Goal: Transaction & Acquisition: Book appointment/travel/reservation

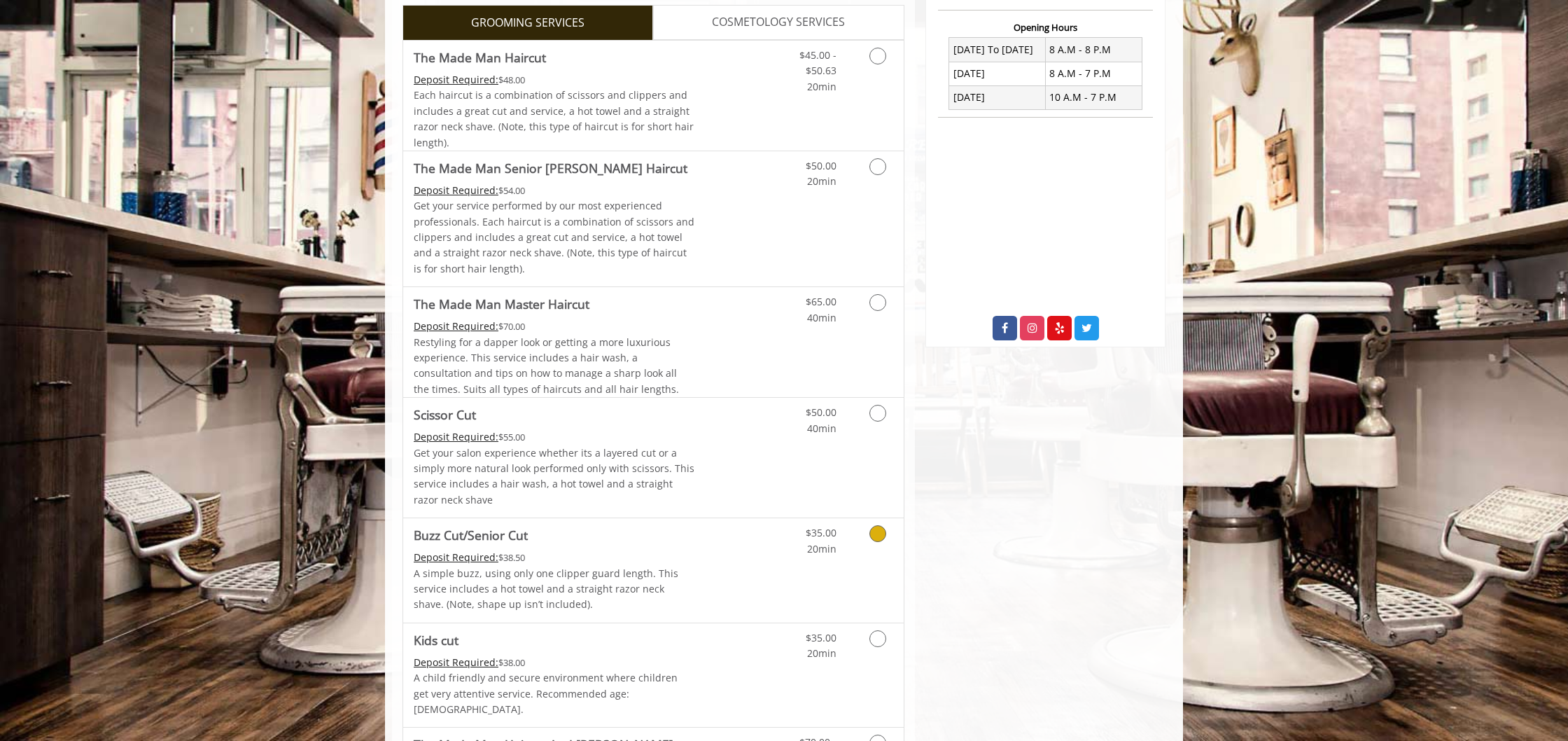
scroll to position [568, 0]
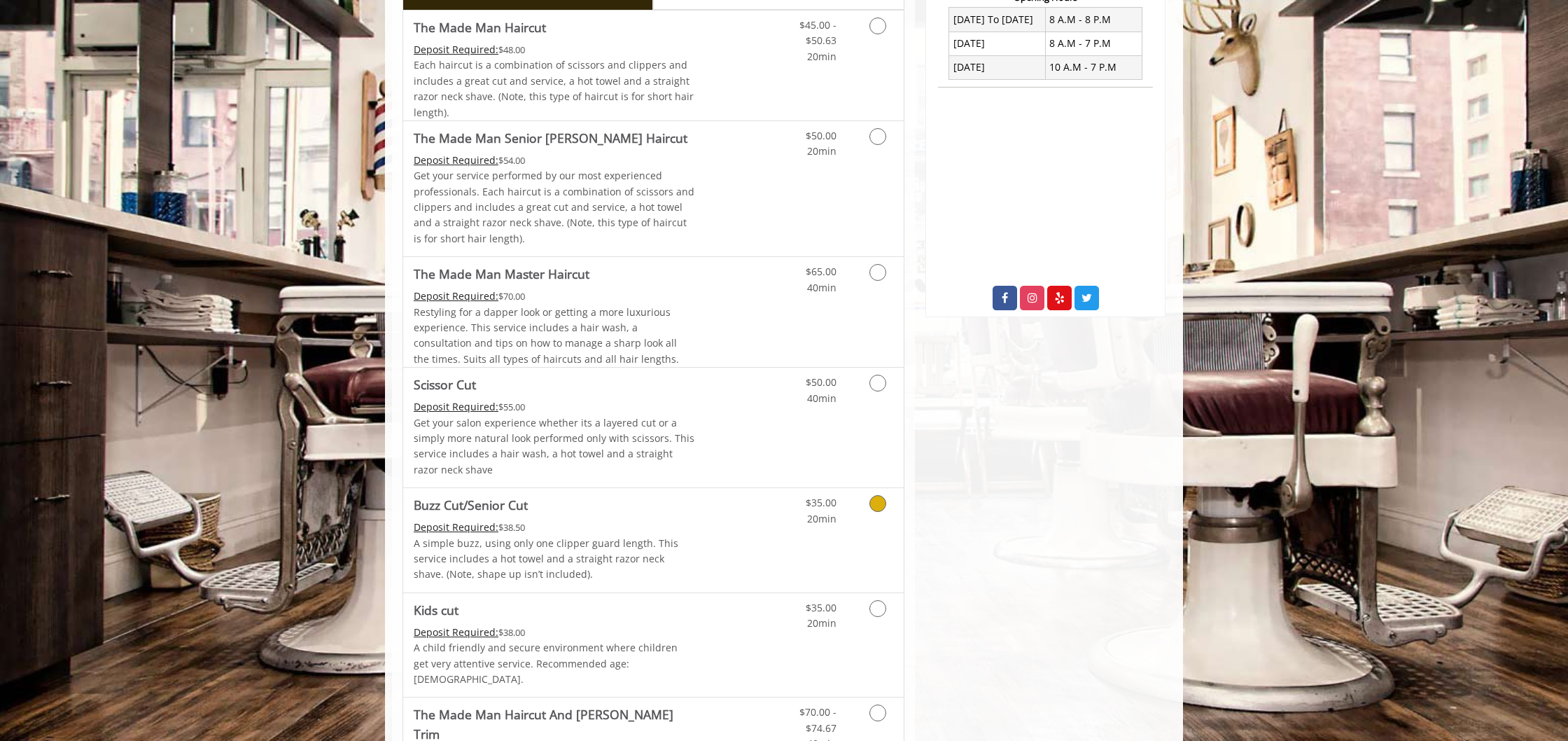
click at [871, 499] on icon "Grooming services" at bounding box center [878, 504] width 17 height 17
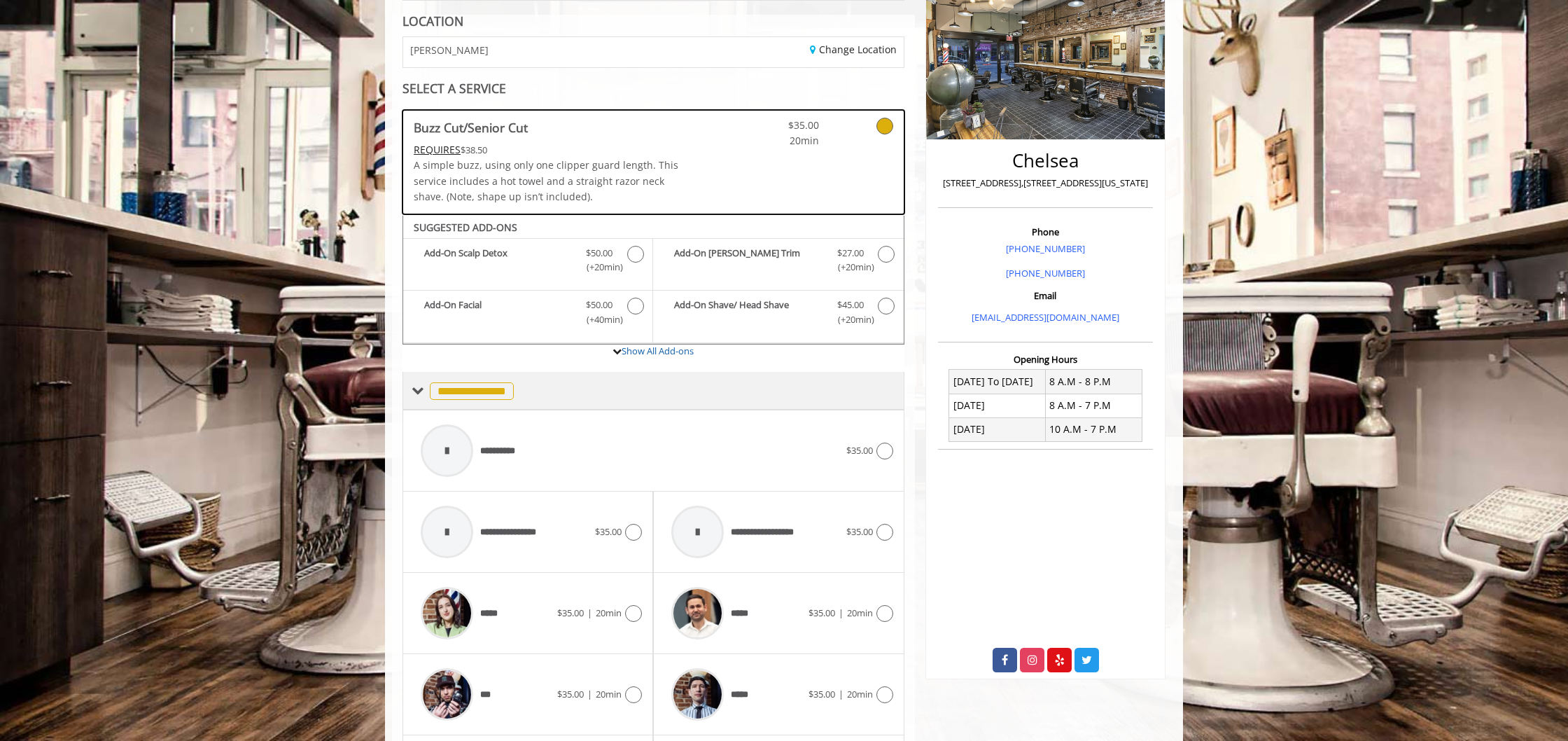
scroll to position [196, 0]
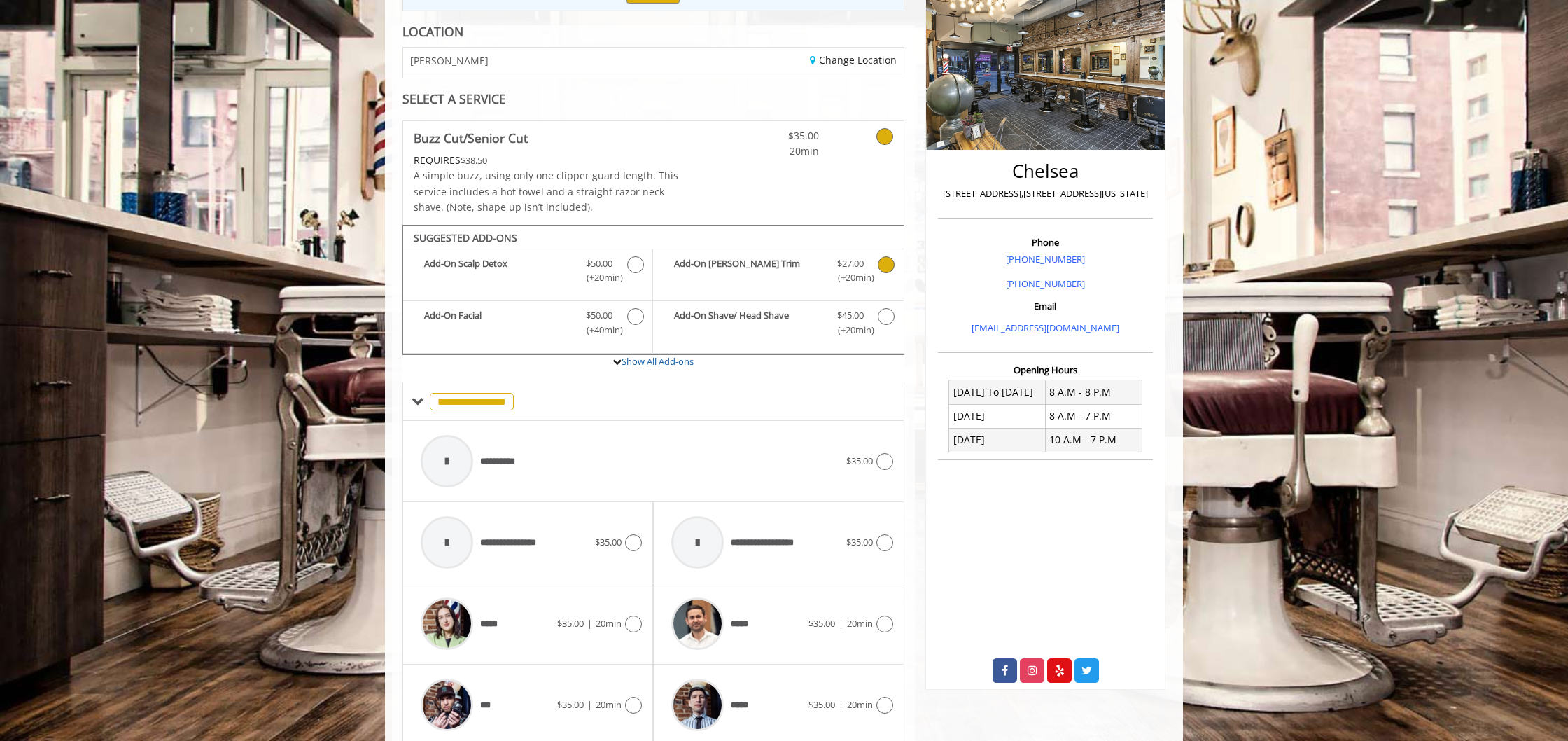
click at [883, 265] on icon "Buzz Cut/Senior Cut Add-onS" at bounding box center [886, 265] width 17 height 17
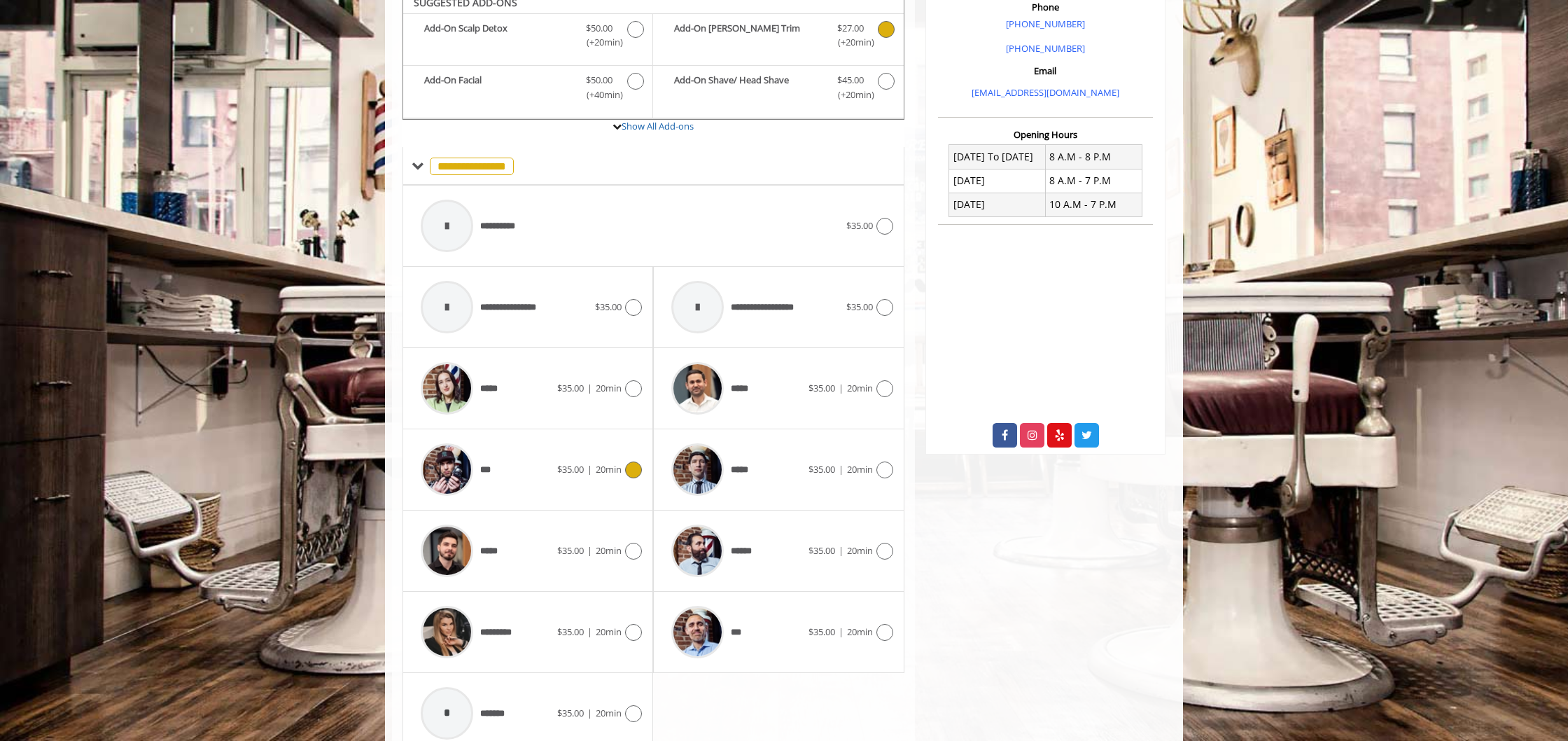
scroll to position [432, 0]
click at [876, 625] on icon at bounding box center [884, 631] width 17 height 17
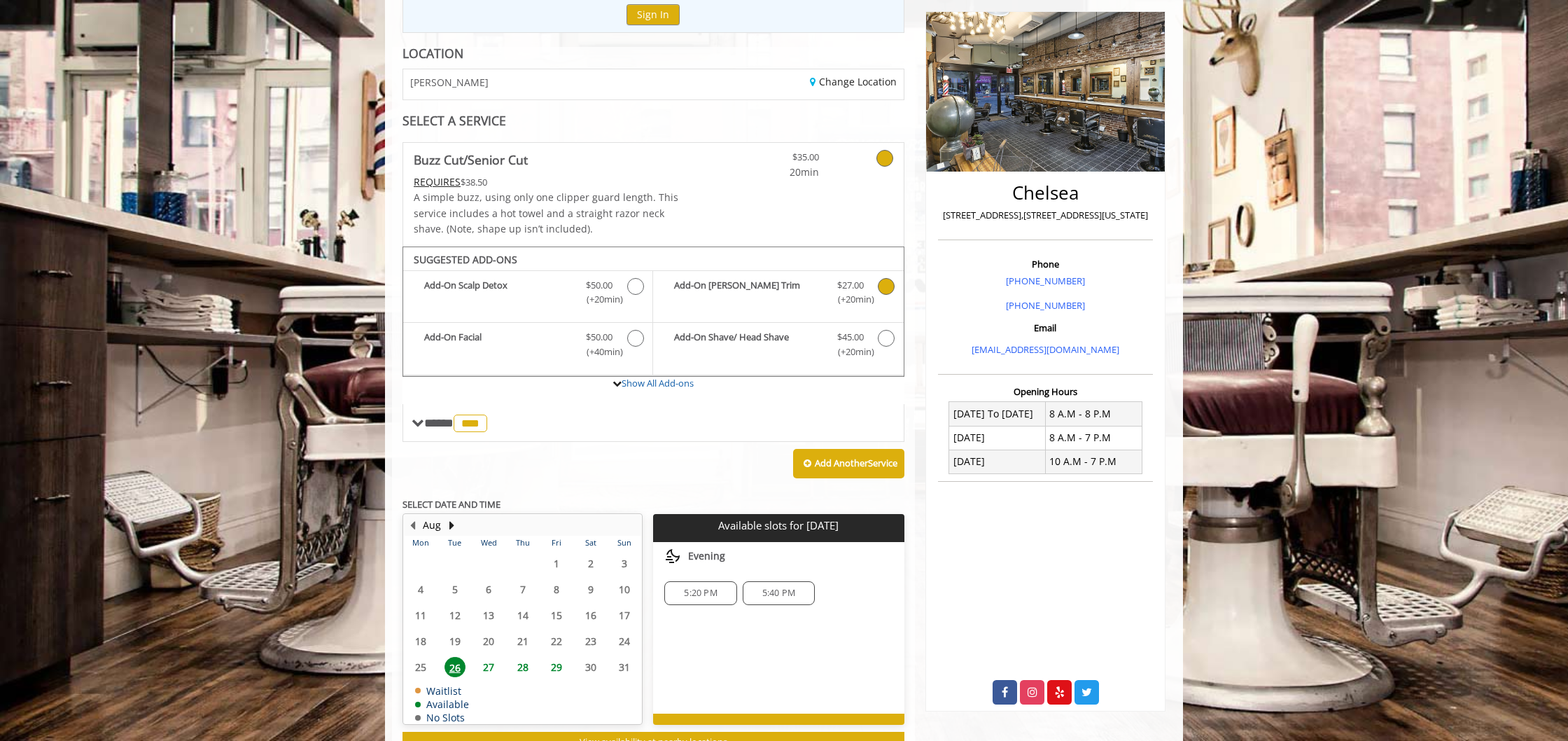
scroll to position [219, 0]
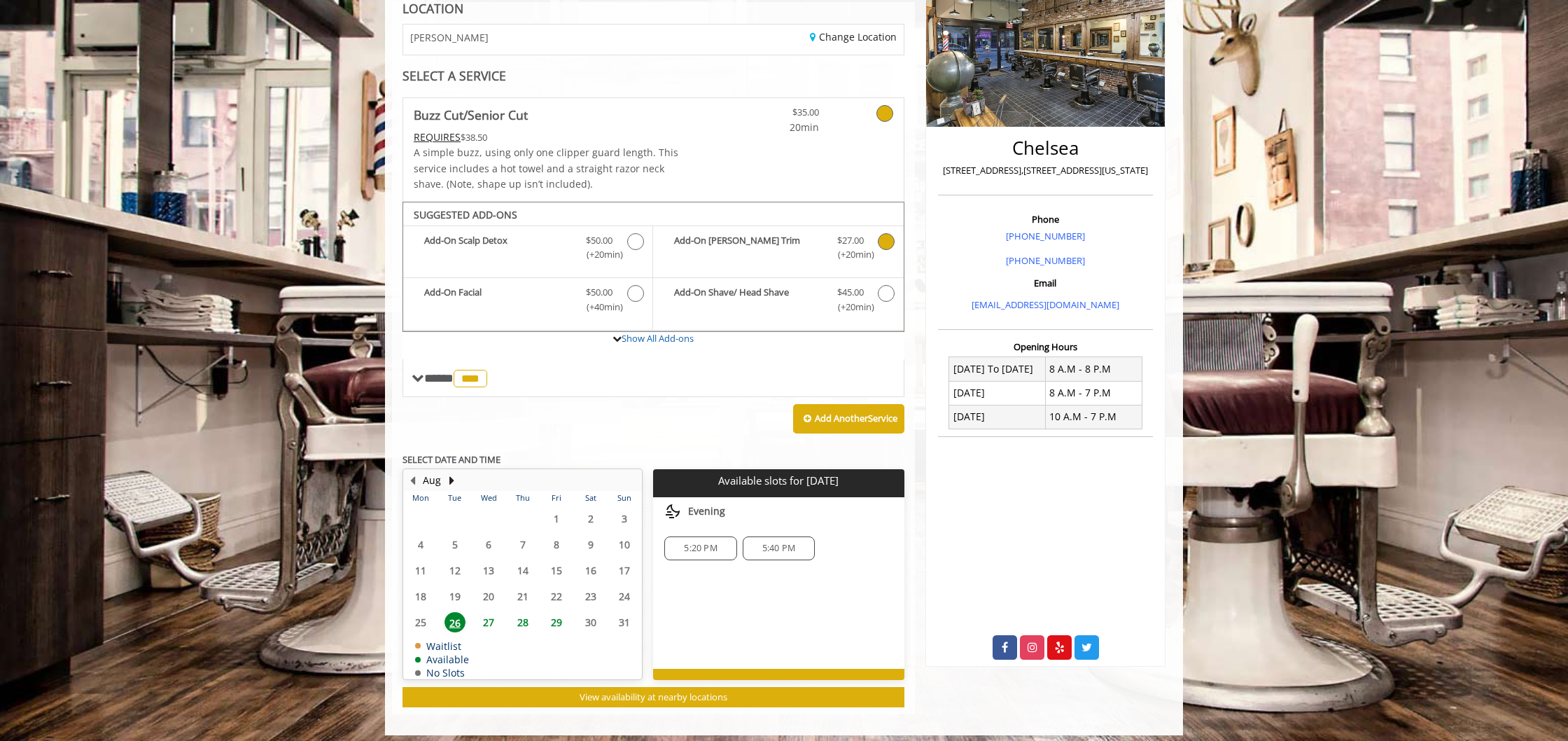
click at [489, 616] on span "27" at bounding box center [489, 622] width 21 height 21
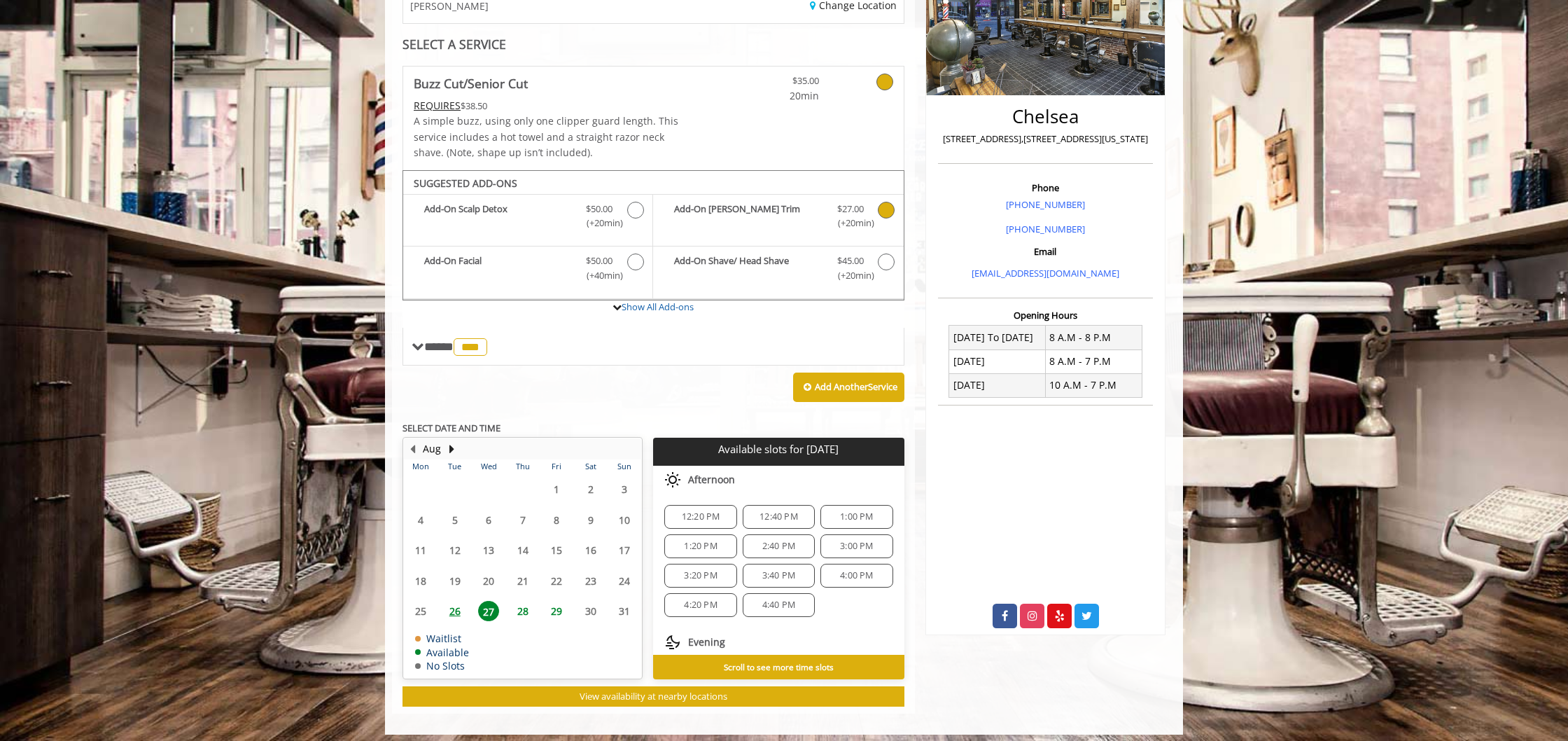
scroll to position [251, 0]
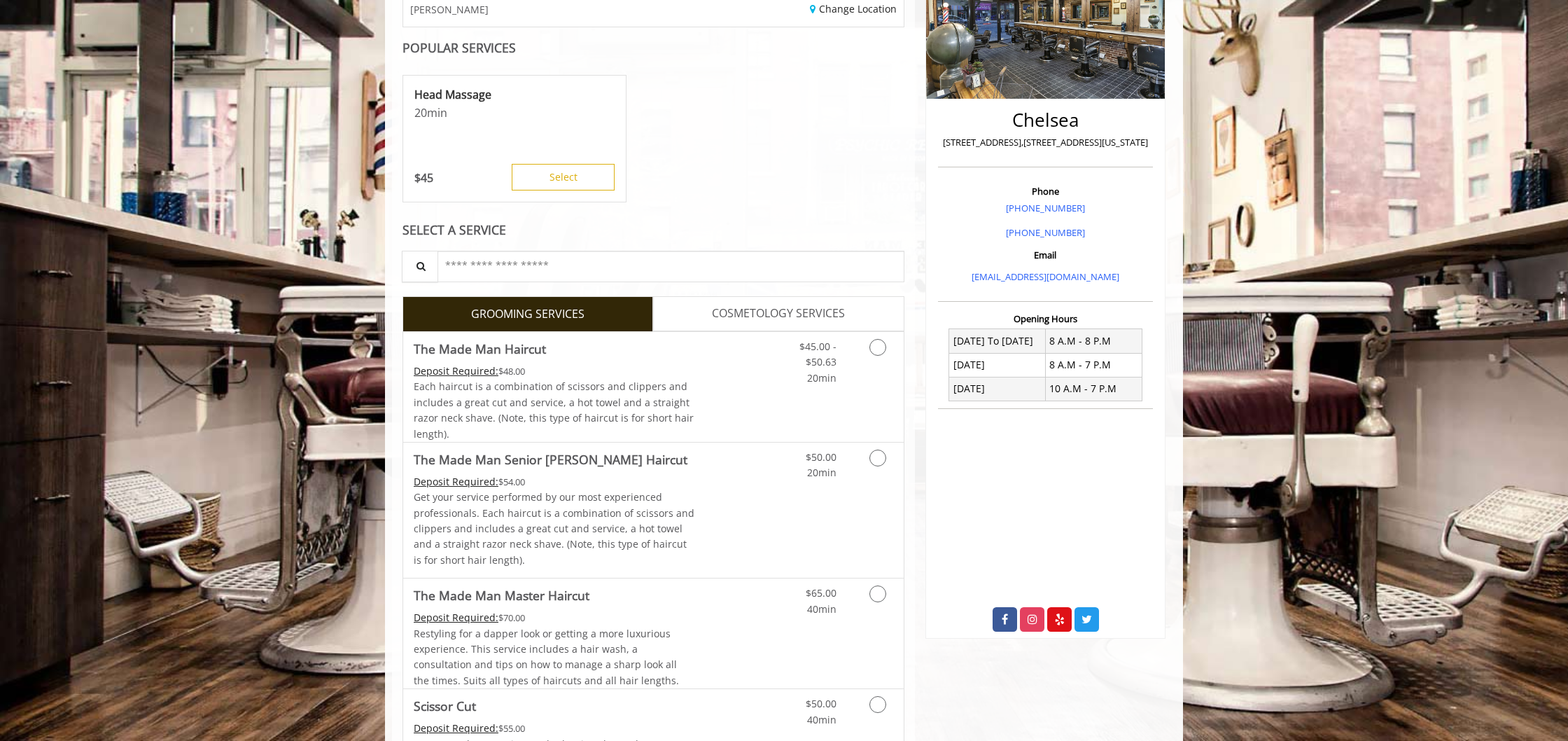
scroll to position [397, 0]
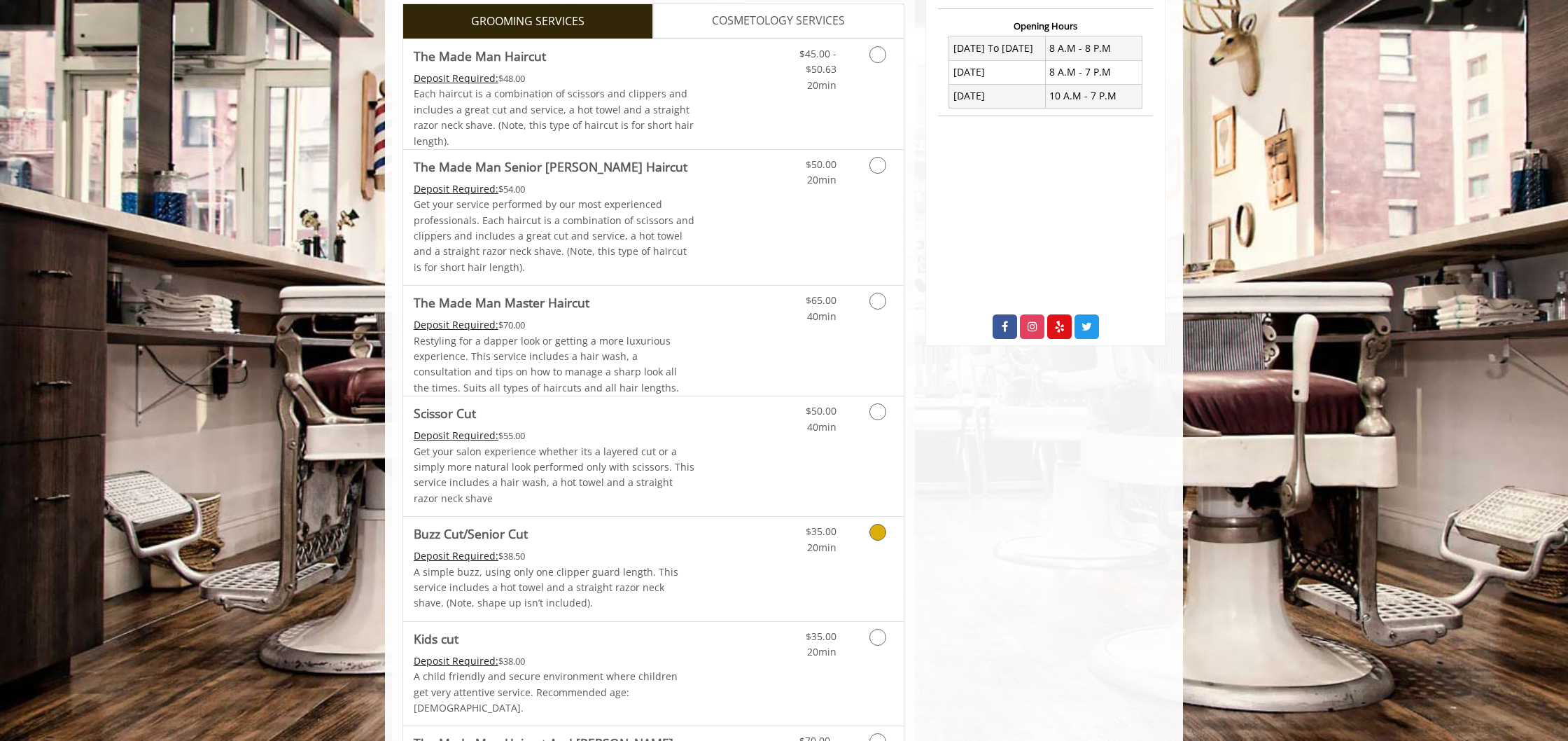
drag, startPoint x: 880, startPoint y: 526, endPoint x: 811, endPoint y: 512, distance: 70.4
click at [880, 526] on icon "Grooming services" at bounding box center [878, 532] width 17 height 17
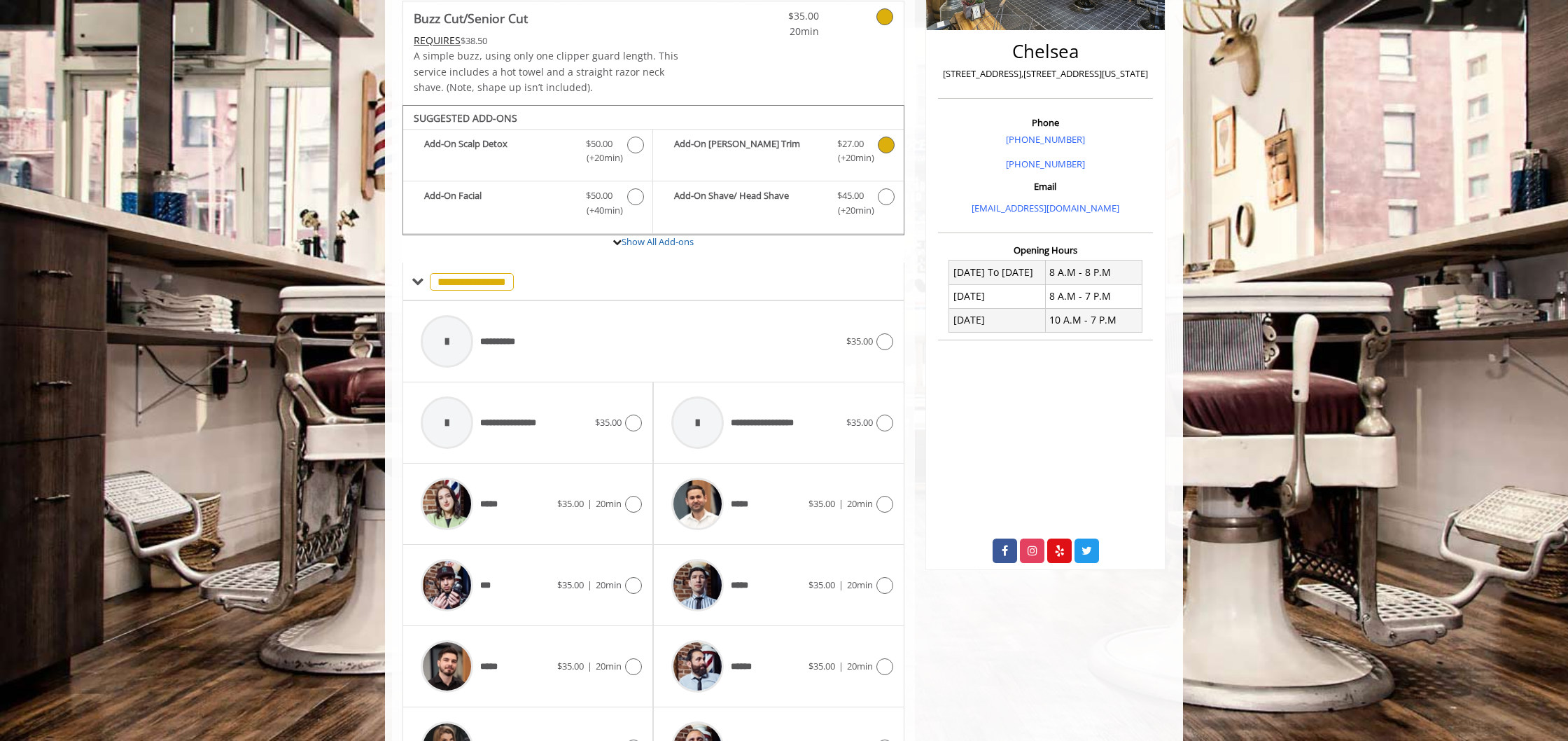
click at [886, 137] on icon "Buzz Cut/Senior Cut Add-onS" at bounding box center [886, 145] width 17 height 17
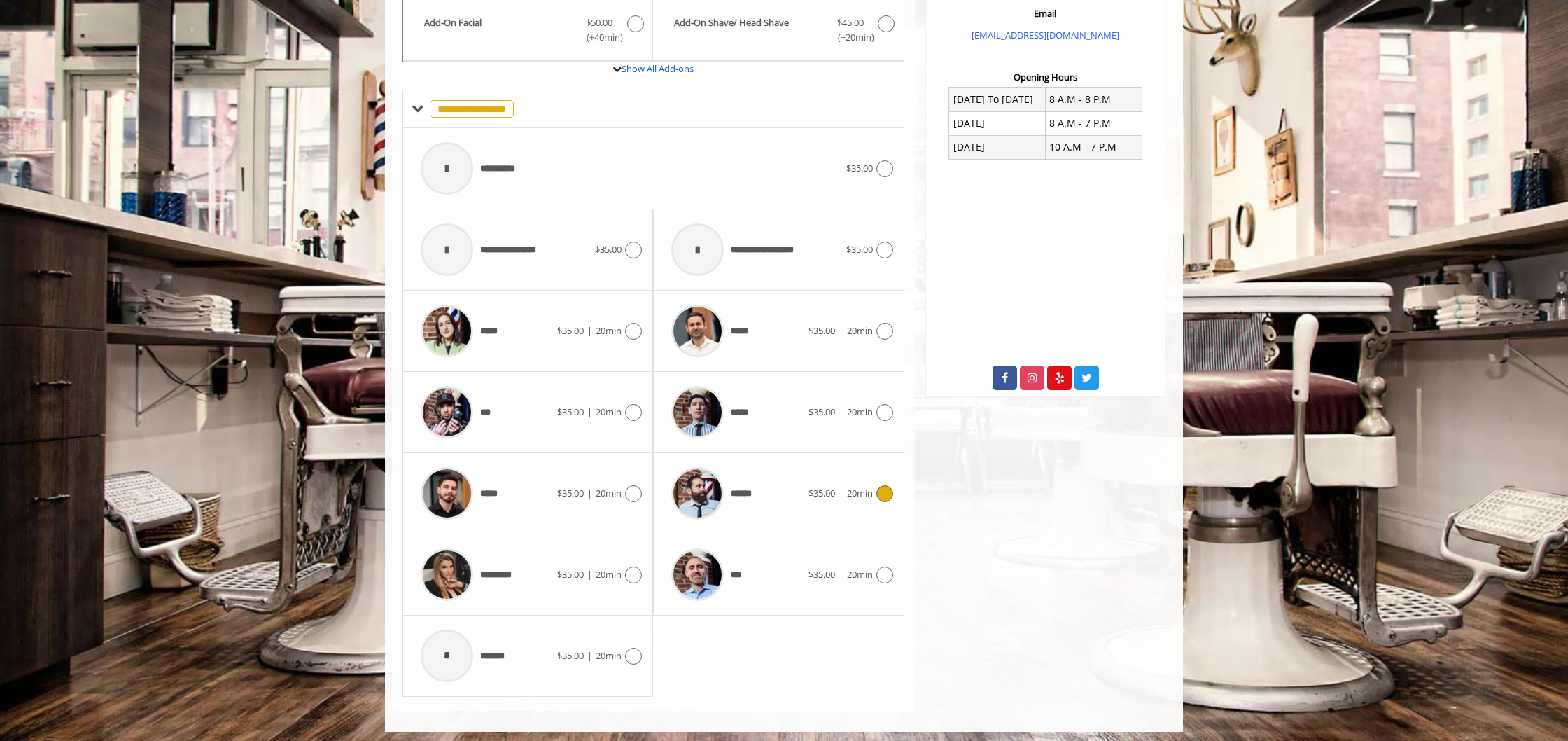
scroll to position [488, 0]
click at [880, 571] on icon at bounding box center [884, 575] width 17 height 17
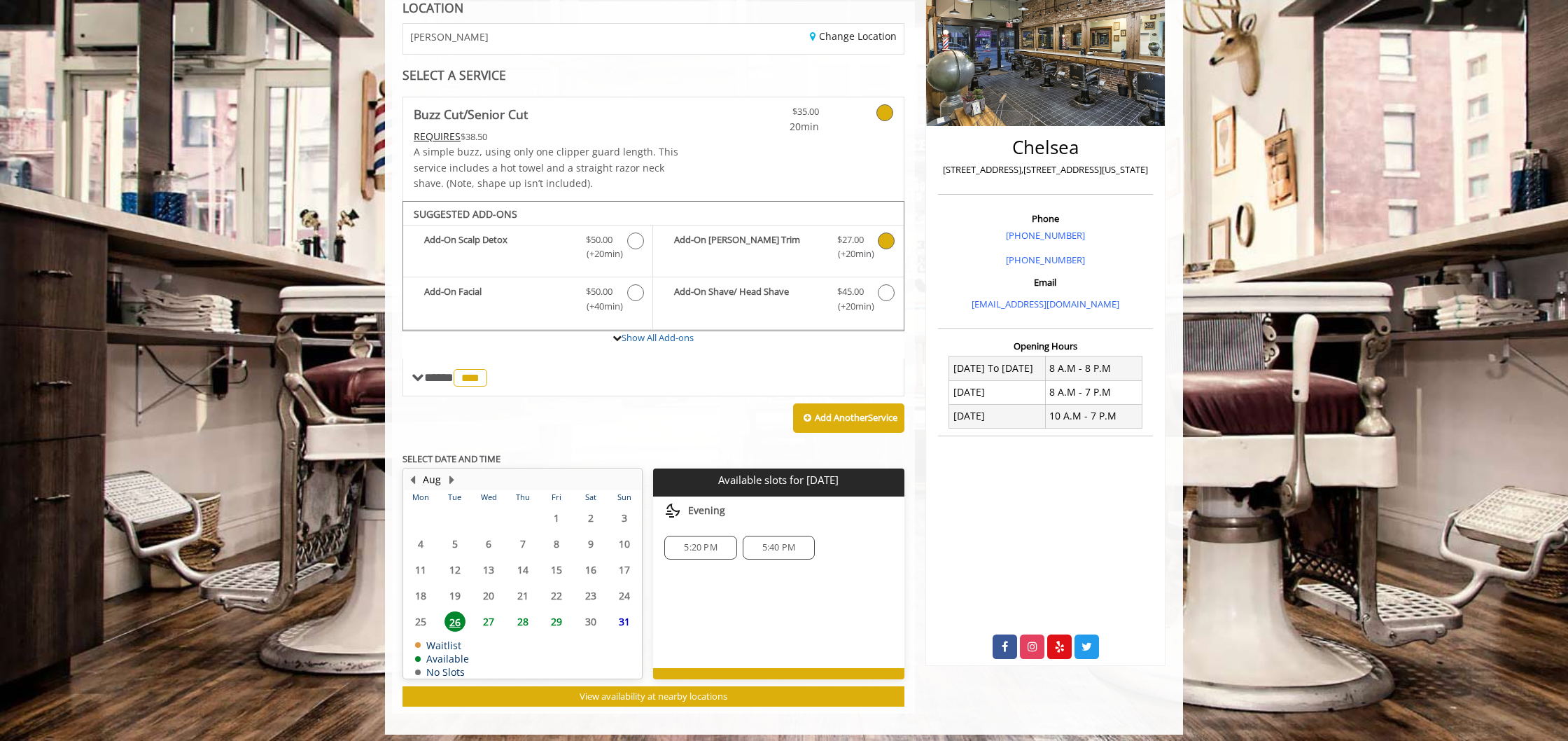
scroll to position [219, 0]
click at [487, 612] on span "27" at bounding box center [489, 622] width 21 height 21
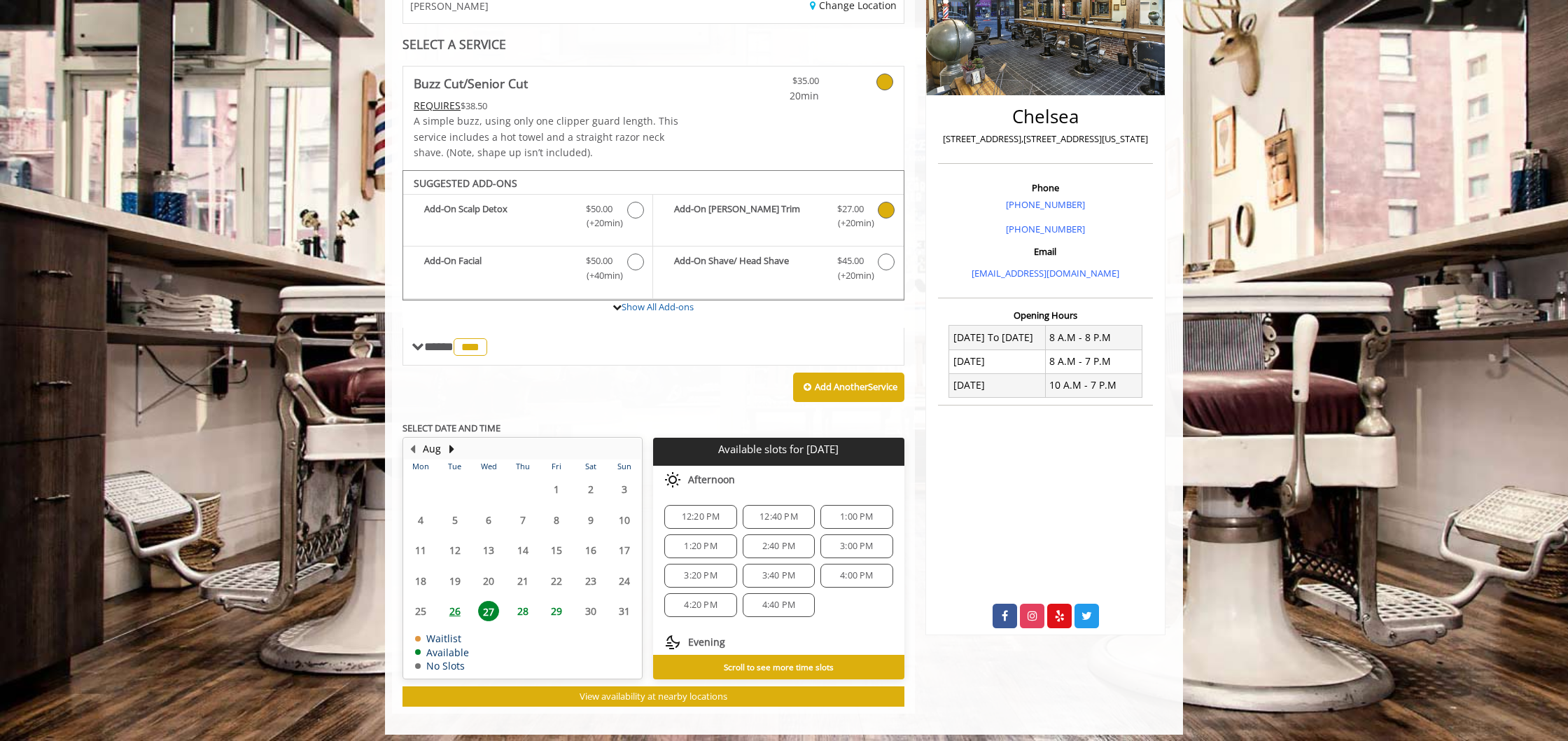
scroll to position [253, 0]
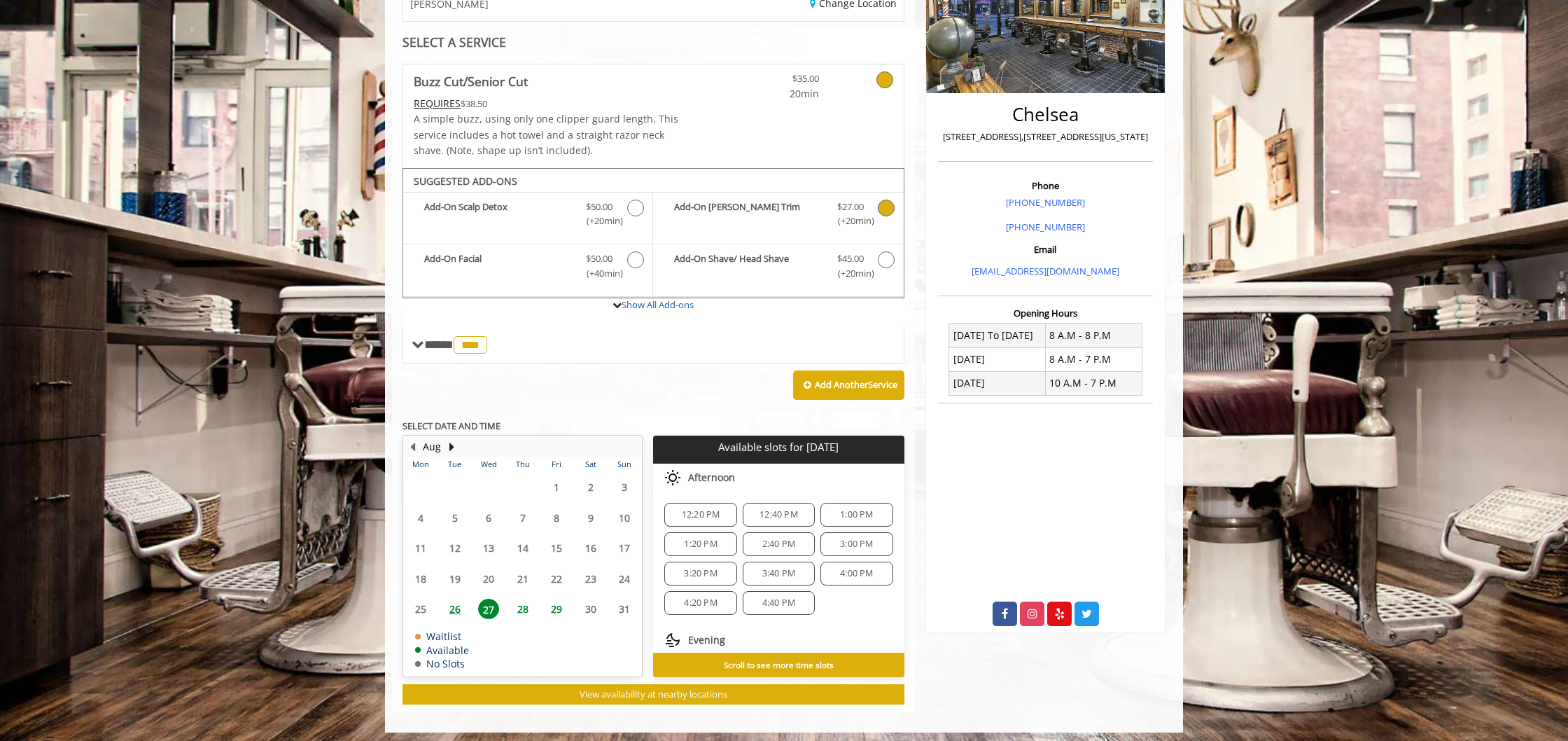
click at [768, 539] on span "2:40 PM" at bounding box center [779, 544] width 33 height 11
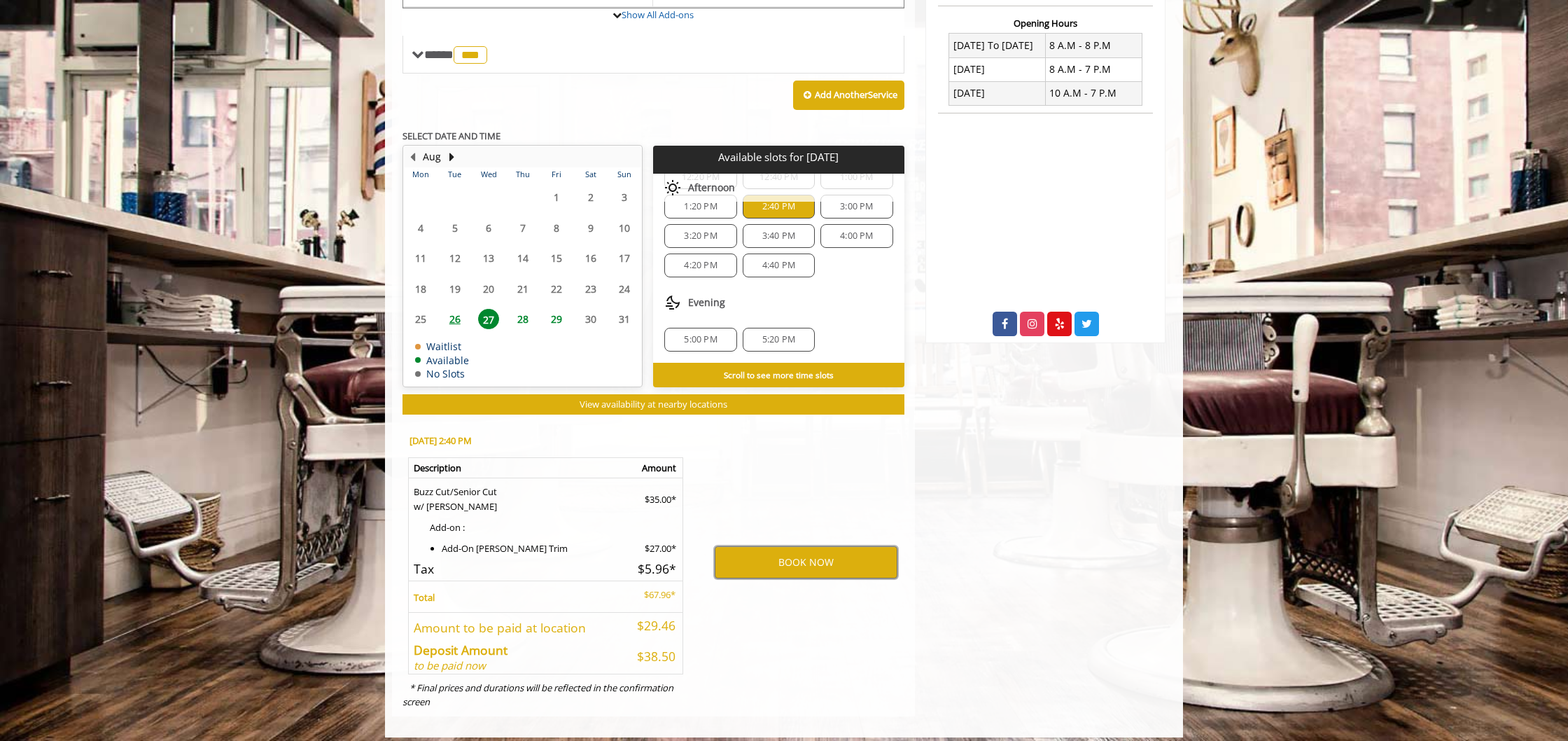
scroll to position [540, 0]
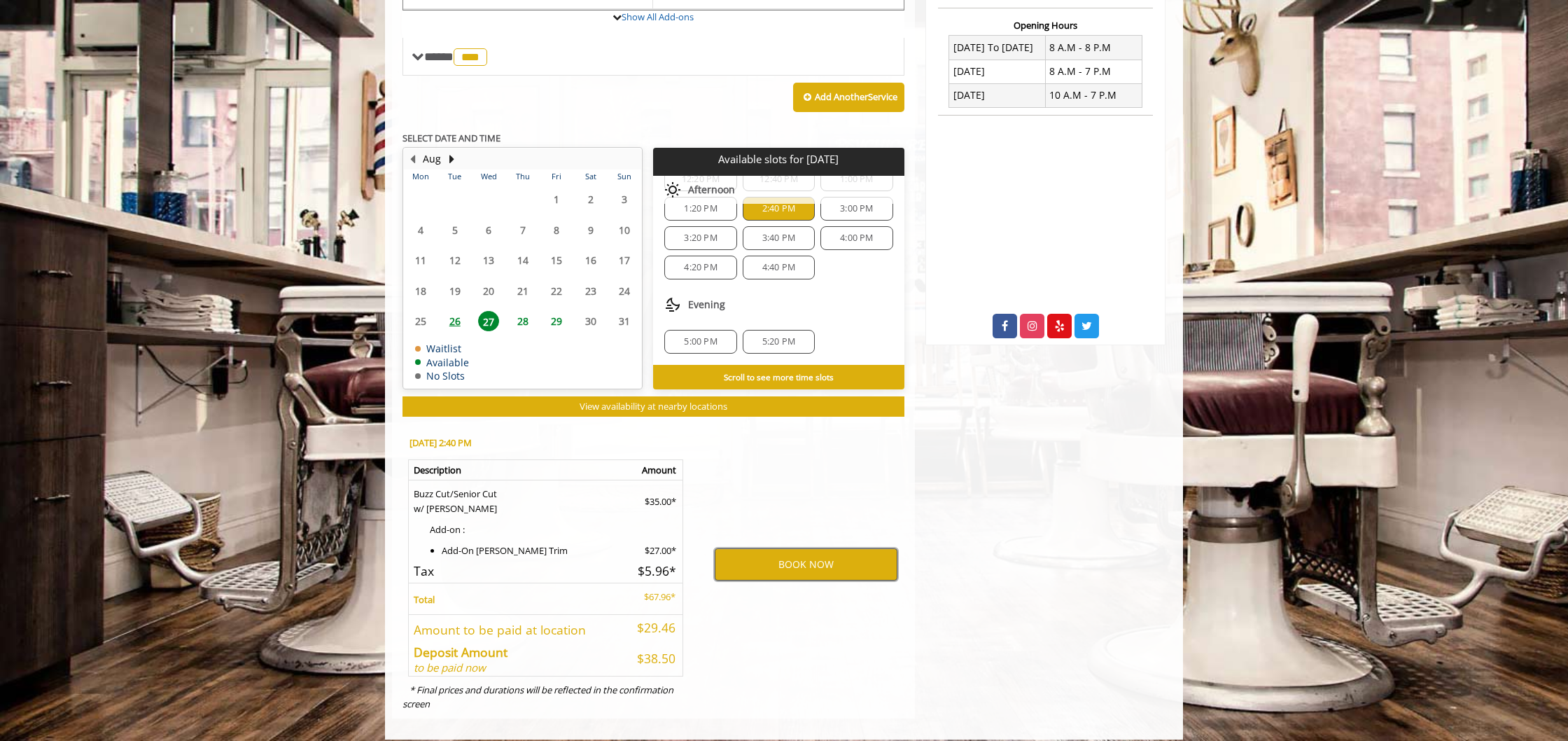
click at [794, 553] on button "BOOK NOW" at bounding box center [806, 565] width 183 height 32
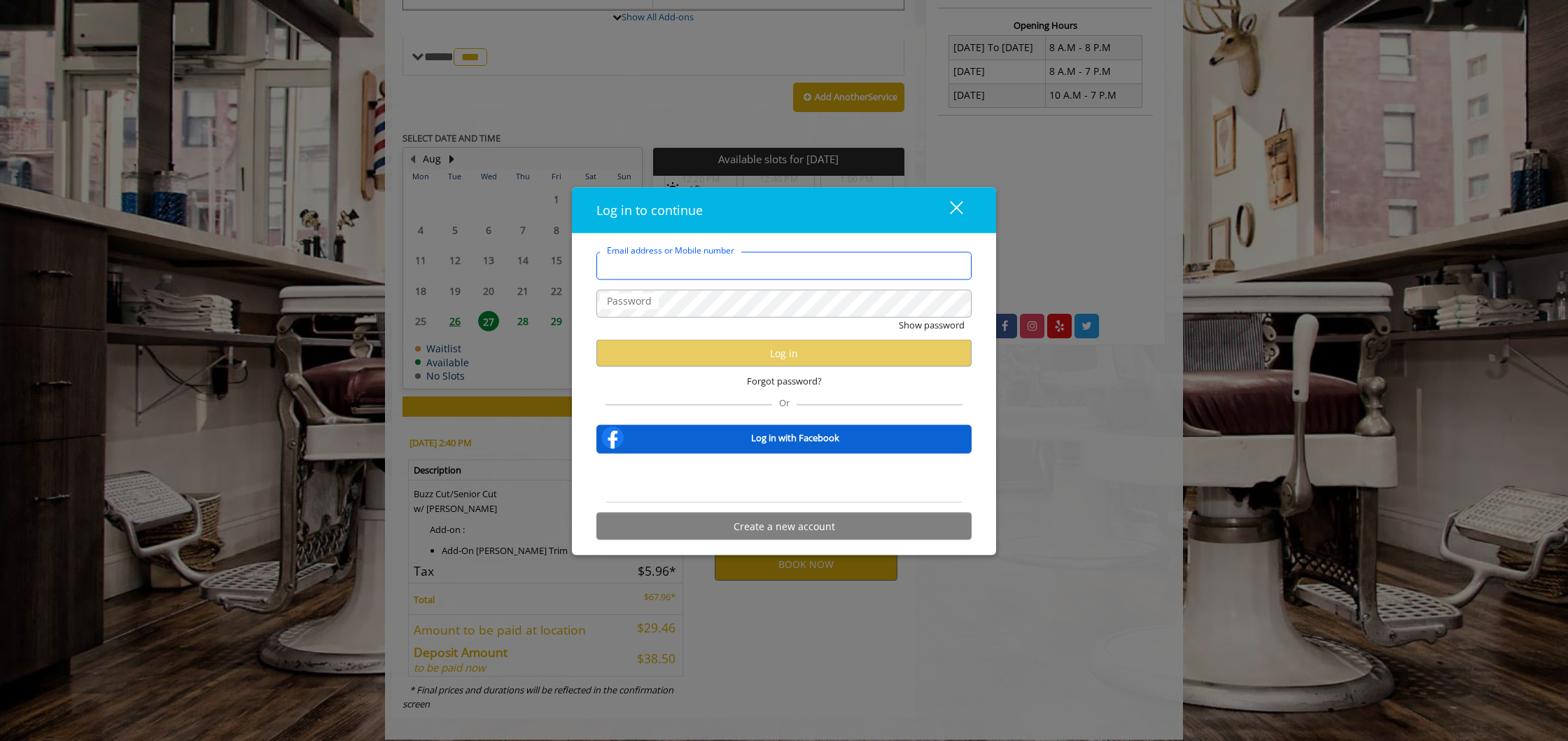
type input "**********"
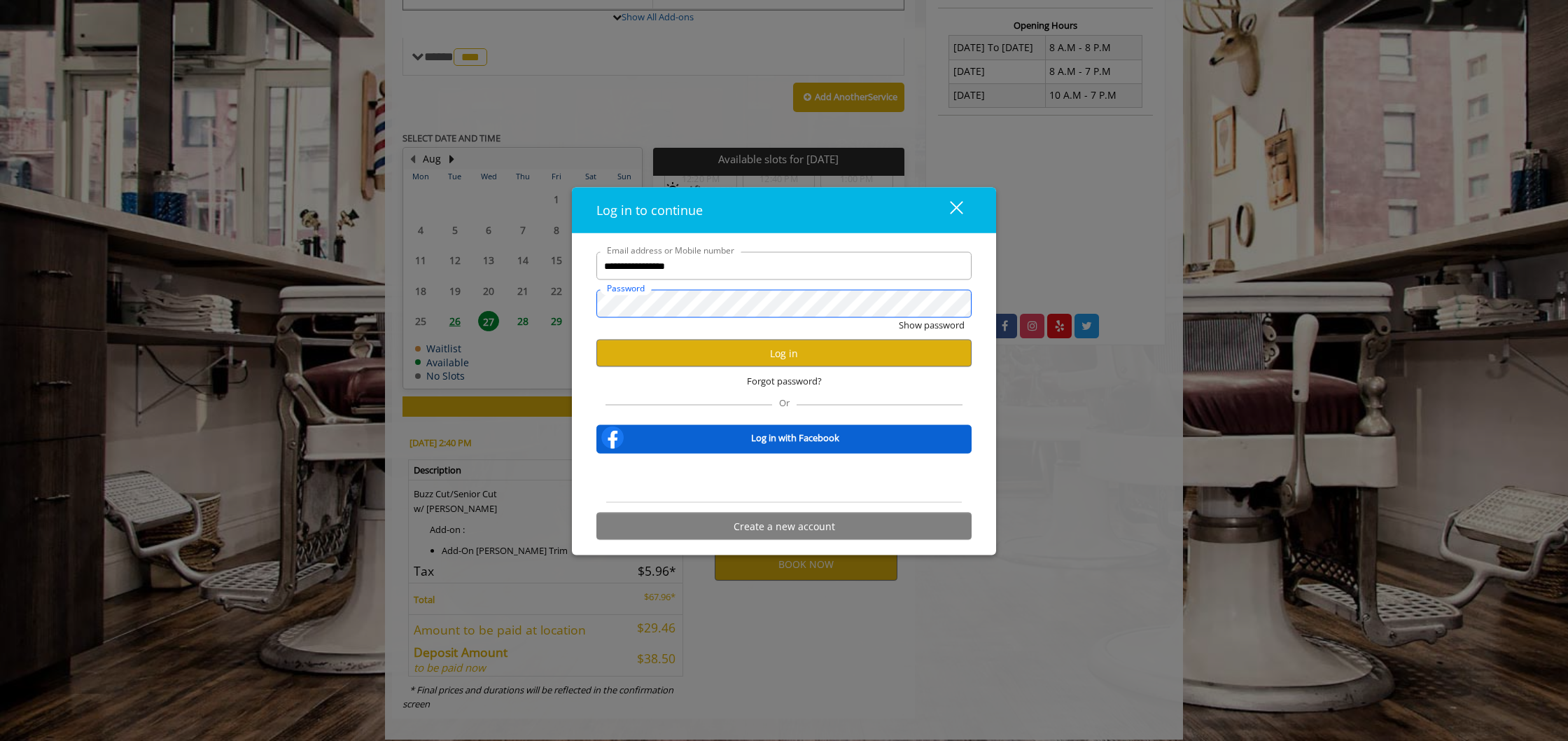
scroll to position [0, 0]
click at [748, 351] on button "Log in" at bounding box center [783, 353] width 375 height 27
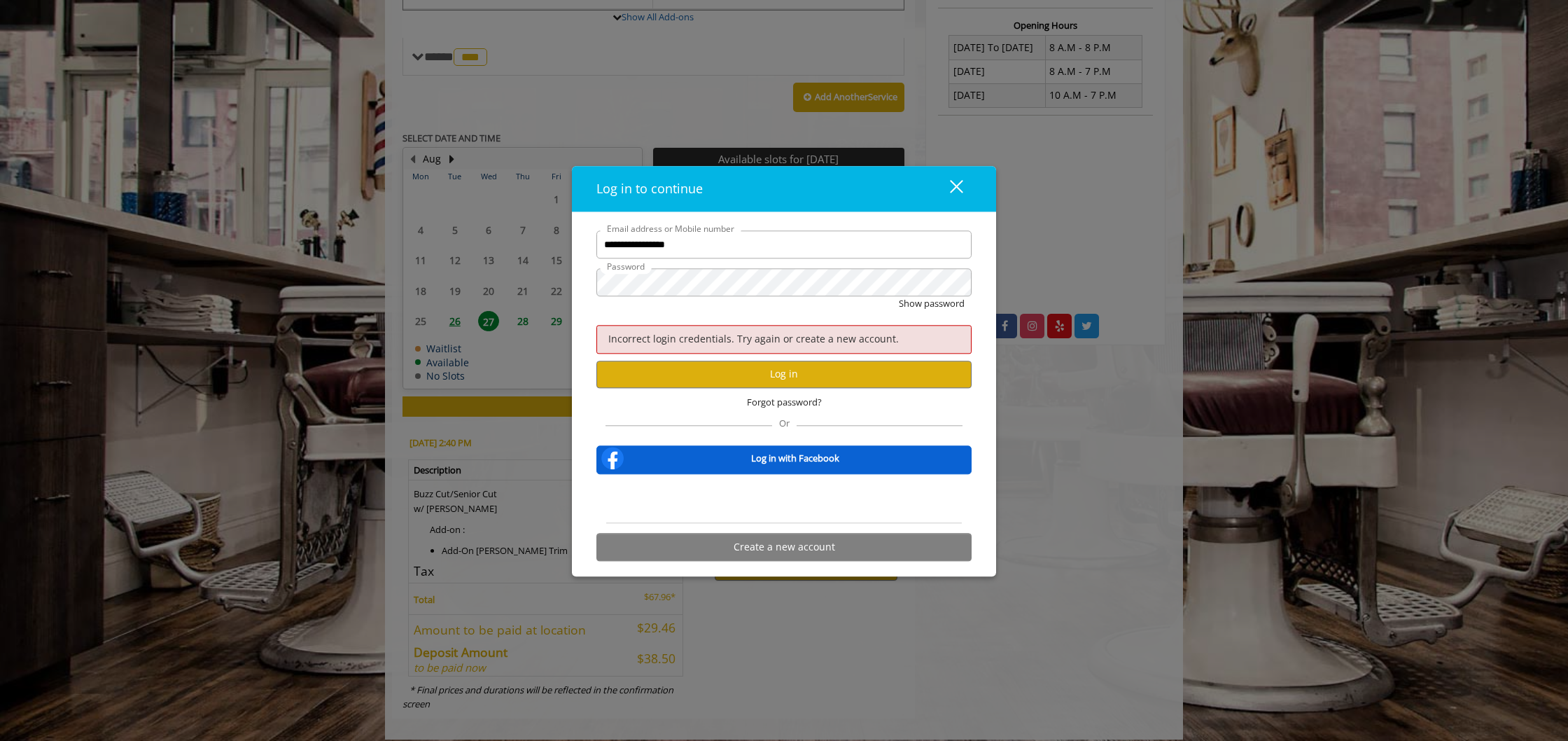
click at [778, 501] on div "Sign in with Google. Opens in new tab" at bounding box center [784, 499] width 129 height 31
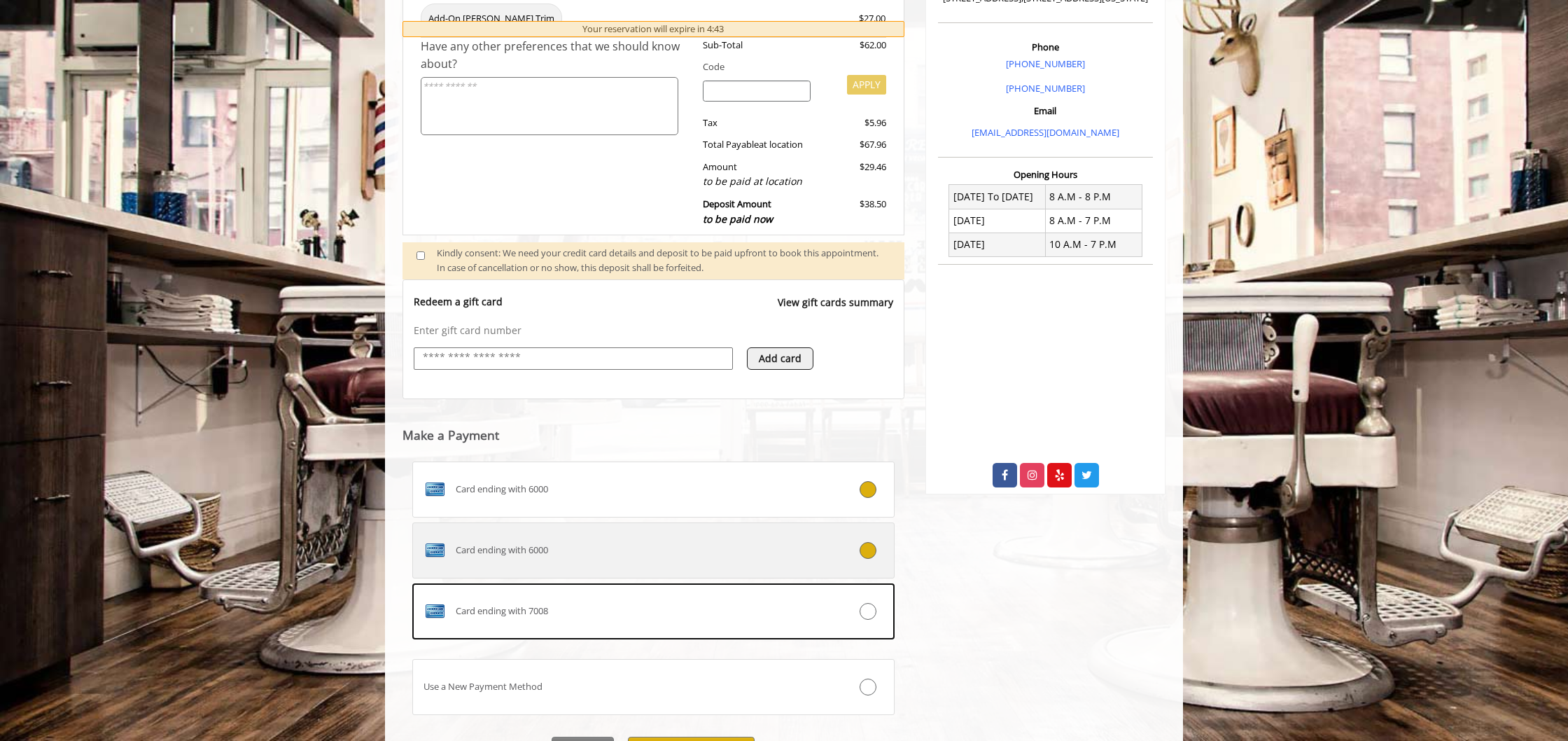
scroll to position [403, 0]
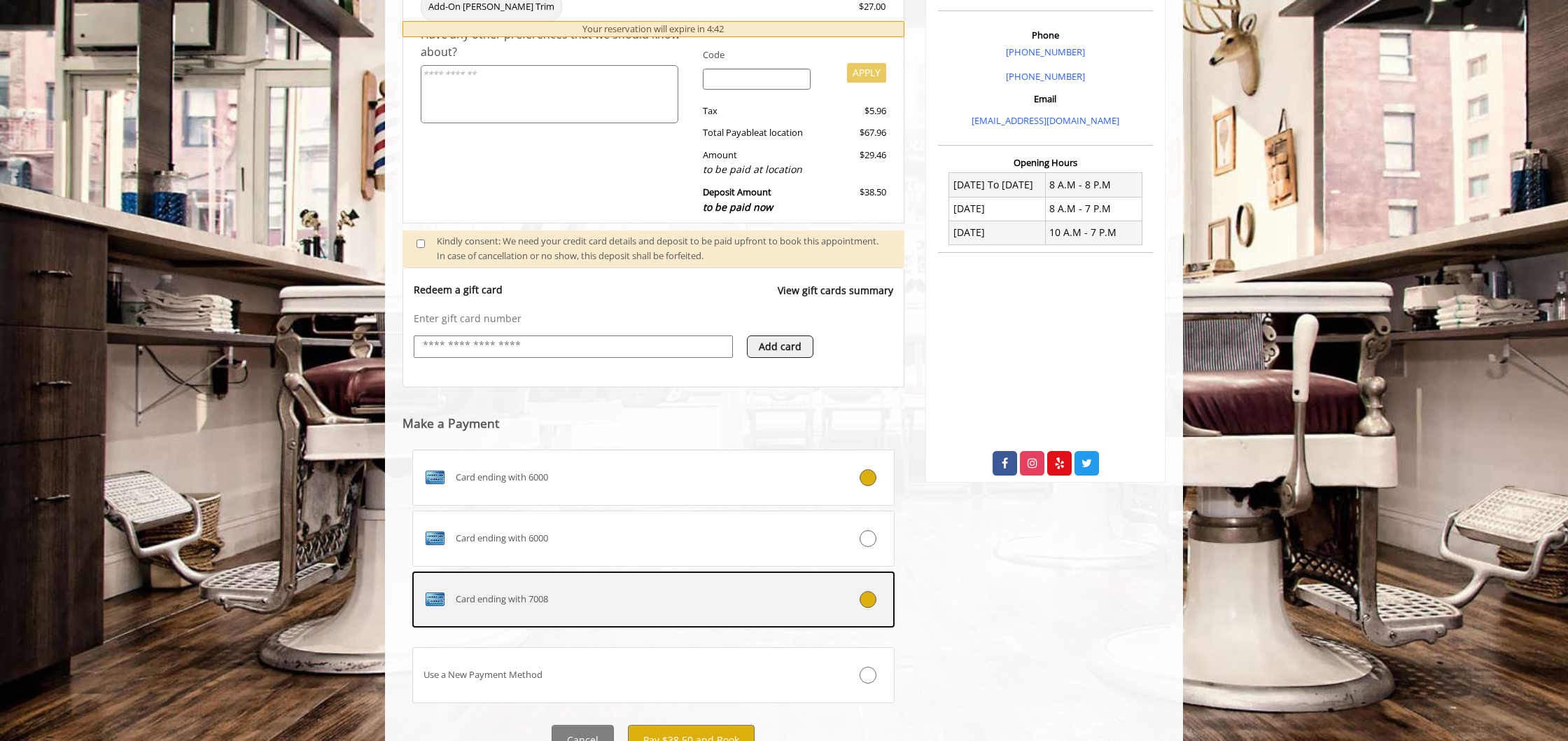
click at [871, 591] on icon at bounding box center [868, 599] width 17 height 17
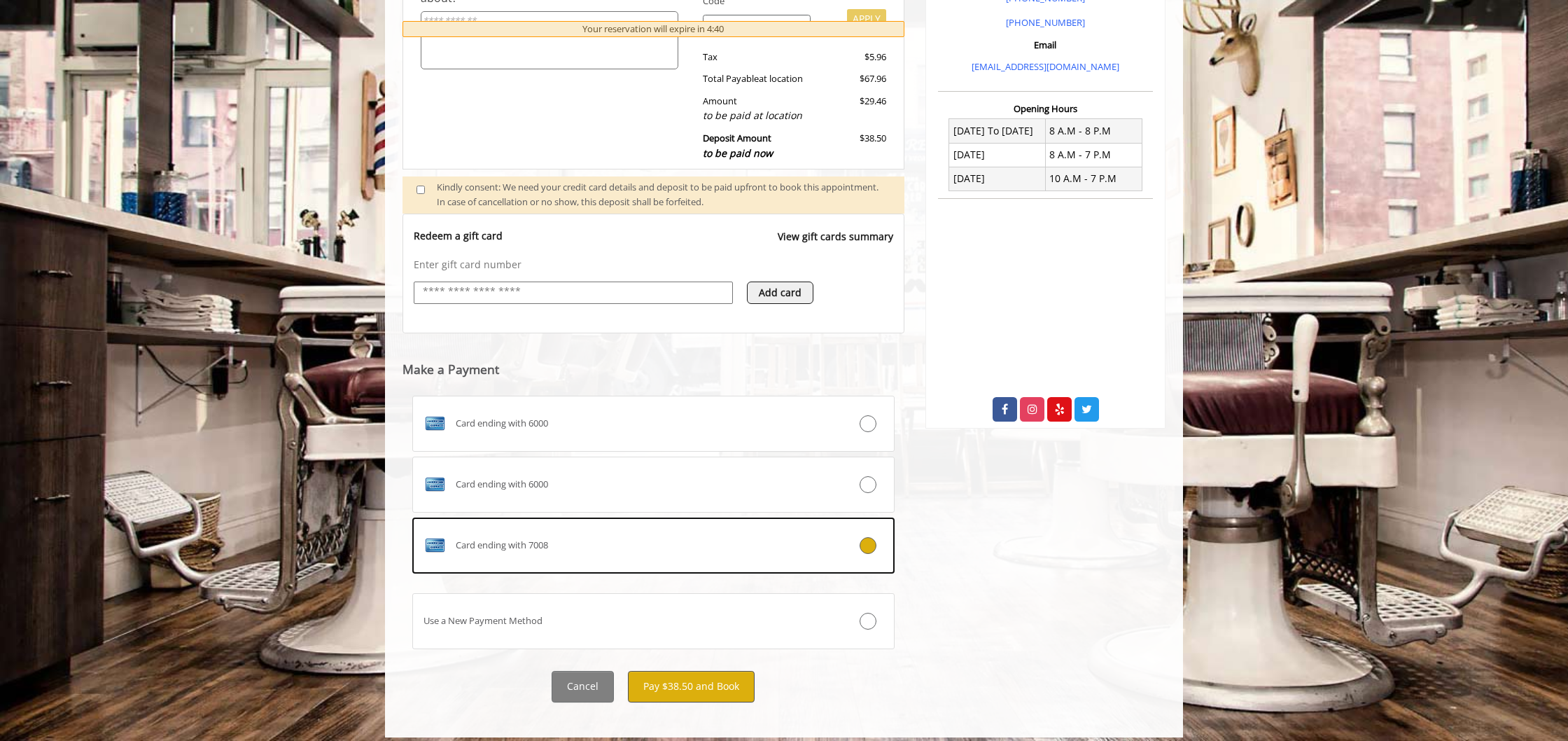
click at [692, 673] on button "Pay $38.50 and Book" at bounding box center [691, 686] width 127 height 32
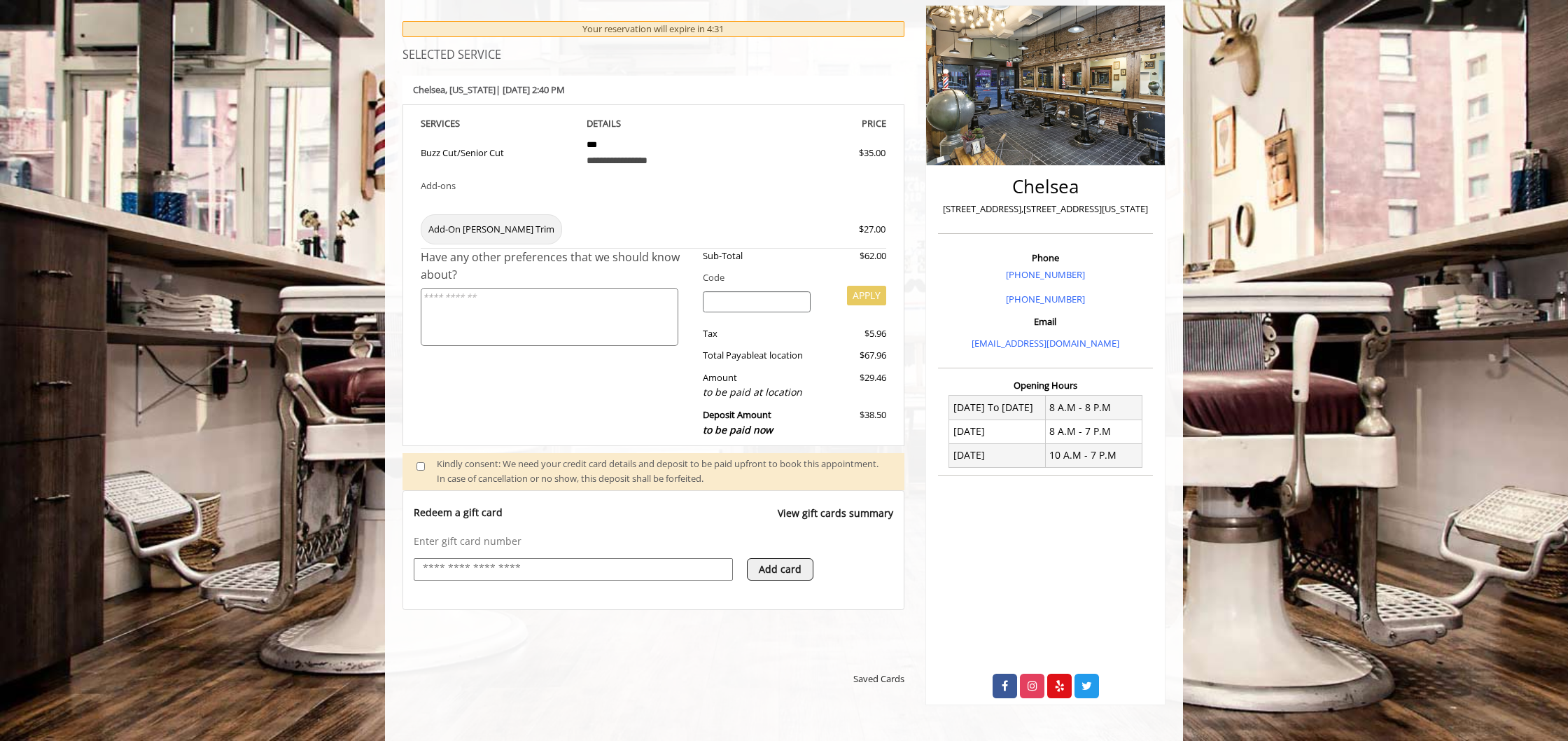
scroll to position [237, 1]
